Goal: Task Accomplishment & Management: Use online tool/utility

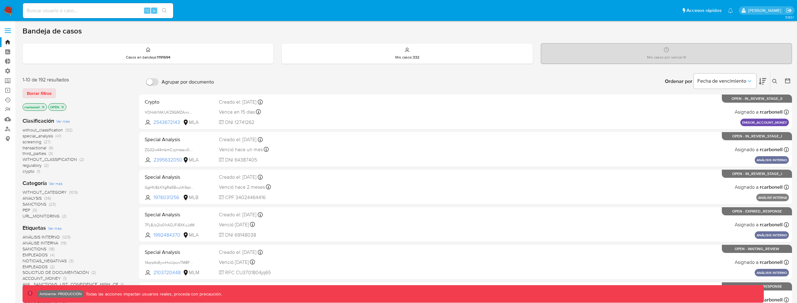
click at [8, 31] on label at bounding box center [8, 30] width 16 height 13
click at [0, 0] on input "checkbox" at bounding box center [0, 0] width 0 height 0
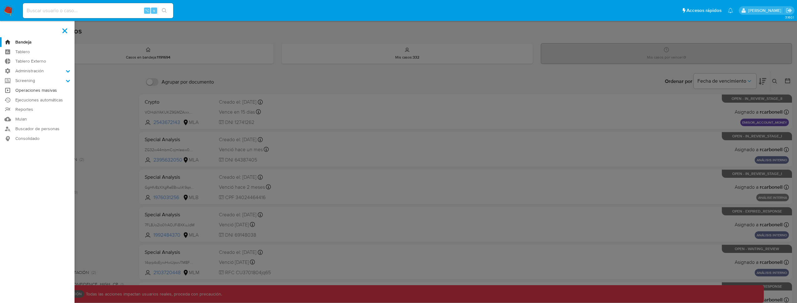
click at [49, 88] on link "Operaciones masivas" at bounding box center [37, 90] width 74 height 10
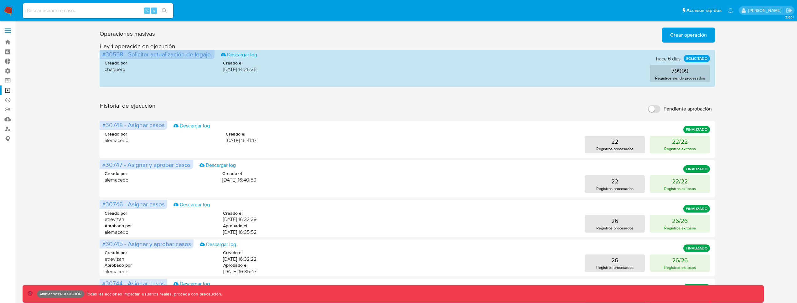
click at [57, 92] on div "Operaciones masivas Crear operación Sólo puede haber hasta un máximo de 5 opera…" at bounding box center [407, 279] width 769 height 509
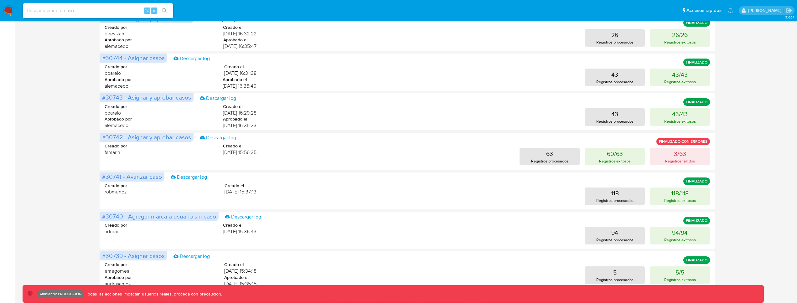
scroll to position [257, 0]
